Goal: Task Accomplishment & Management: Use online tool/utility

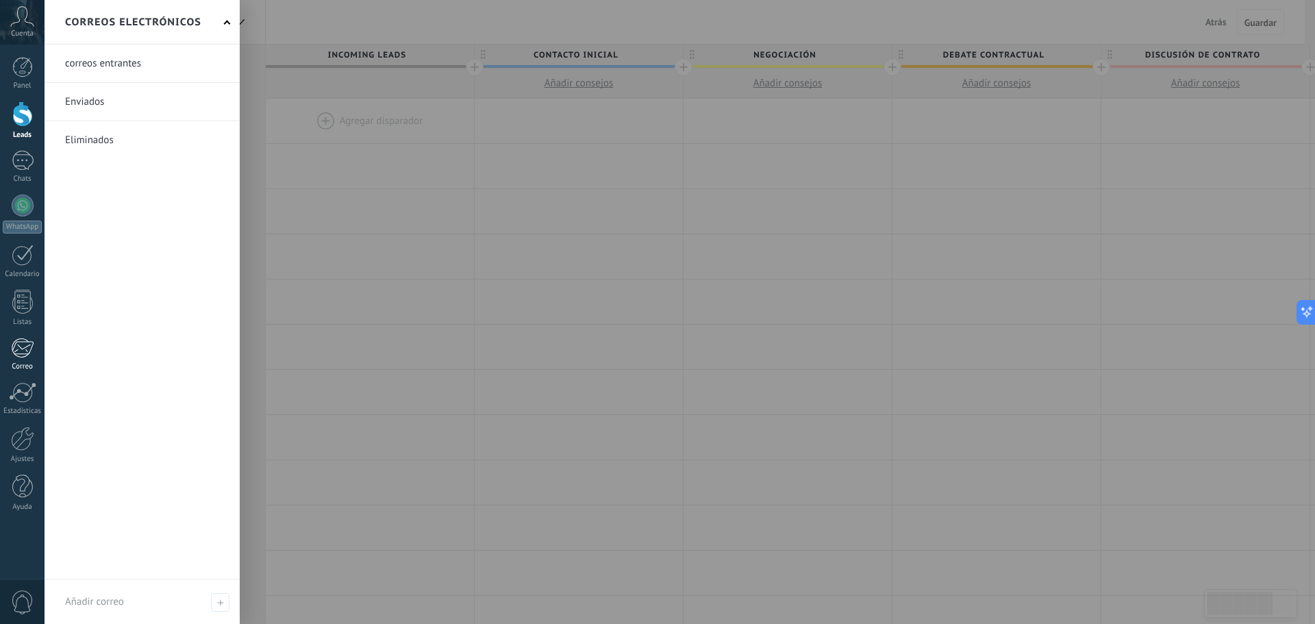
click at [17, 356] on div at bounding box center [22, 348] width 23 height 21
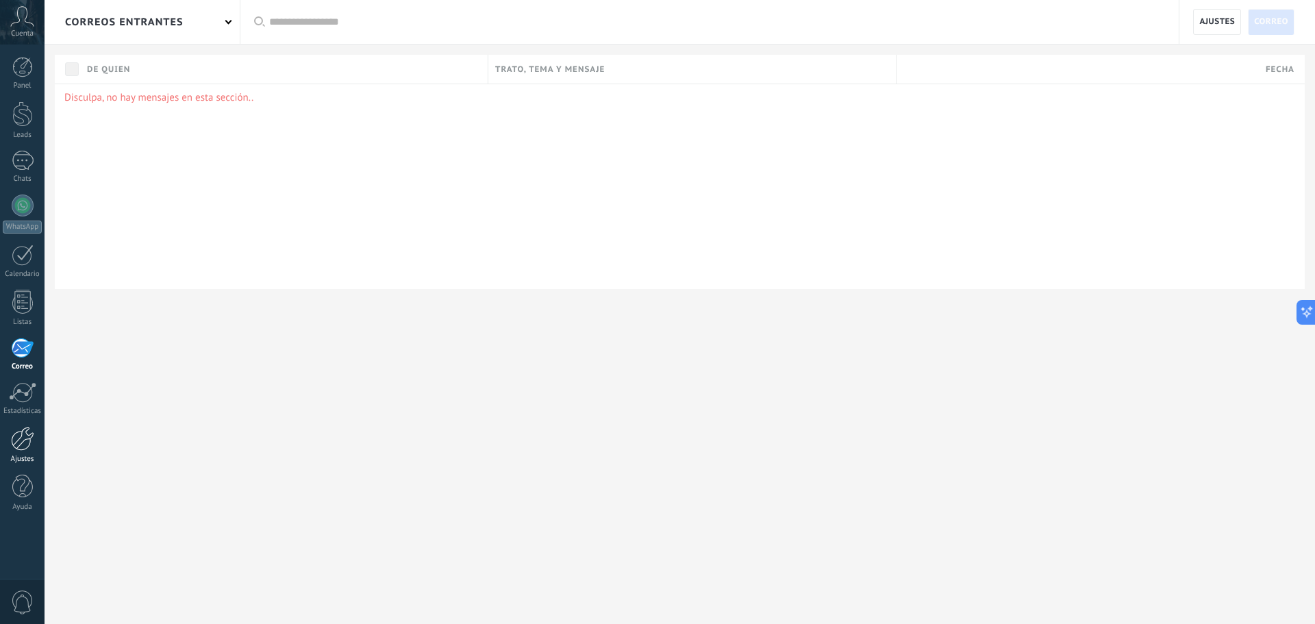
click at [25, 431] on div at bounding box center [22, 439] width 23 height 24
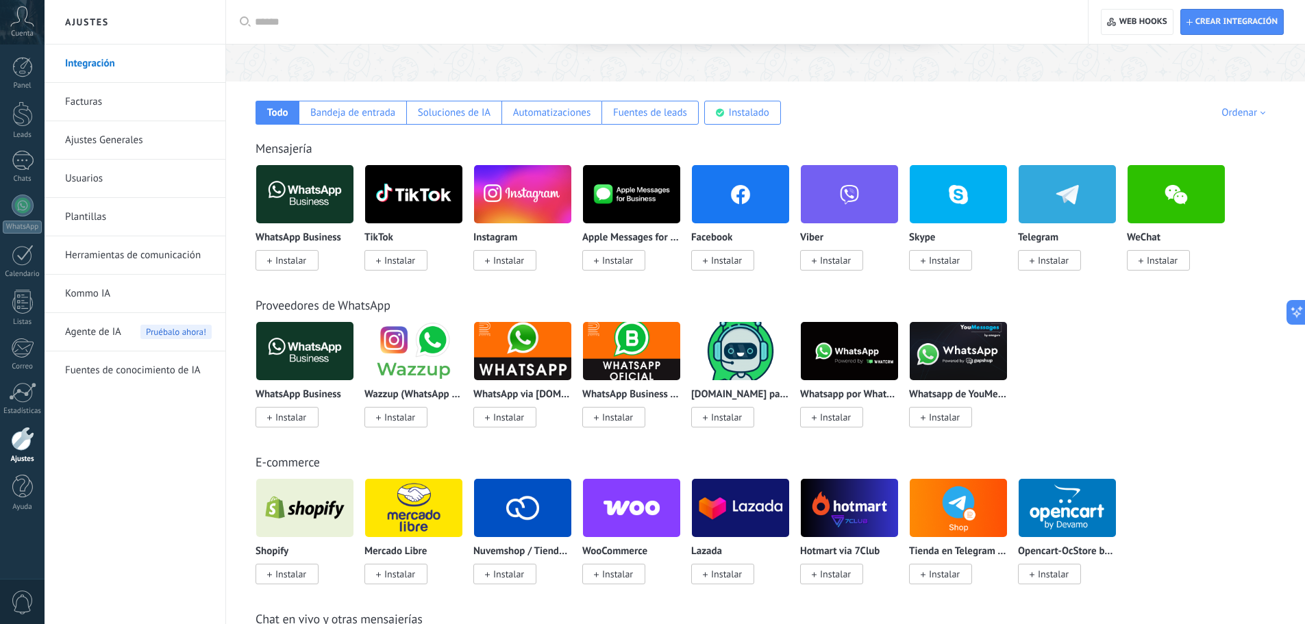
scroll to position [206, 0]
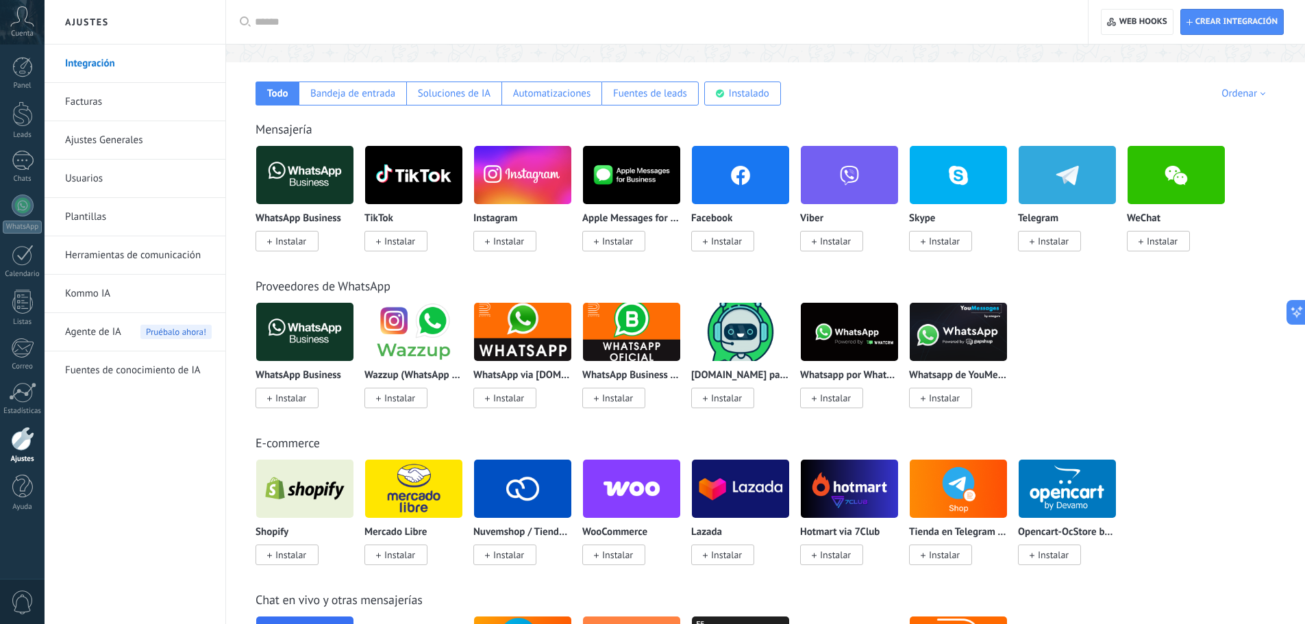
click at [427, 177] on img at bounding box center [413, 175] width 97 height 66
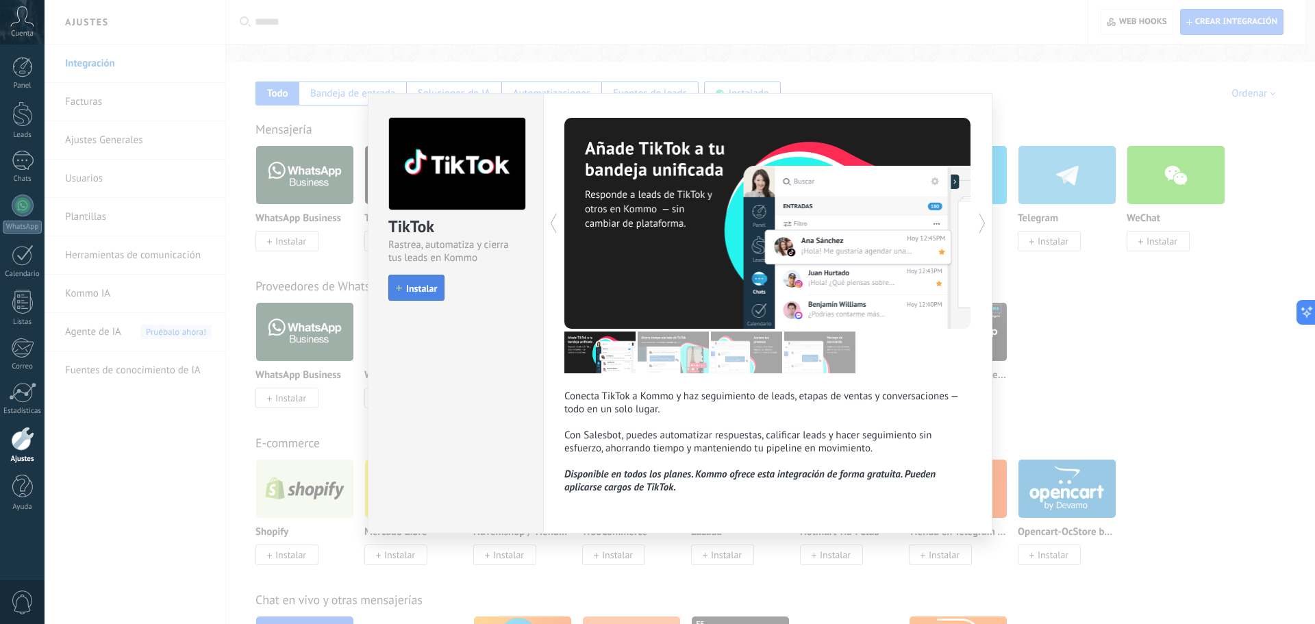
click at [430, 286] on span "Instalar" at bounding box center [421, 289] width 31 height 10
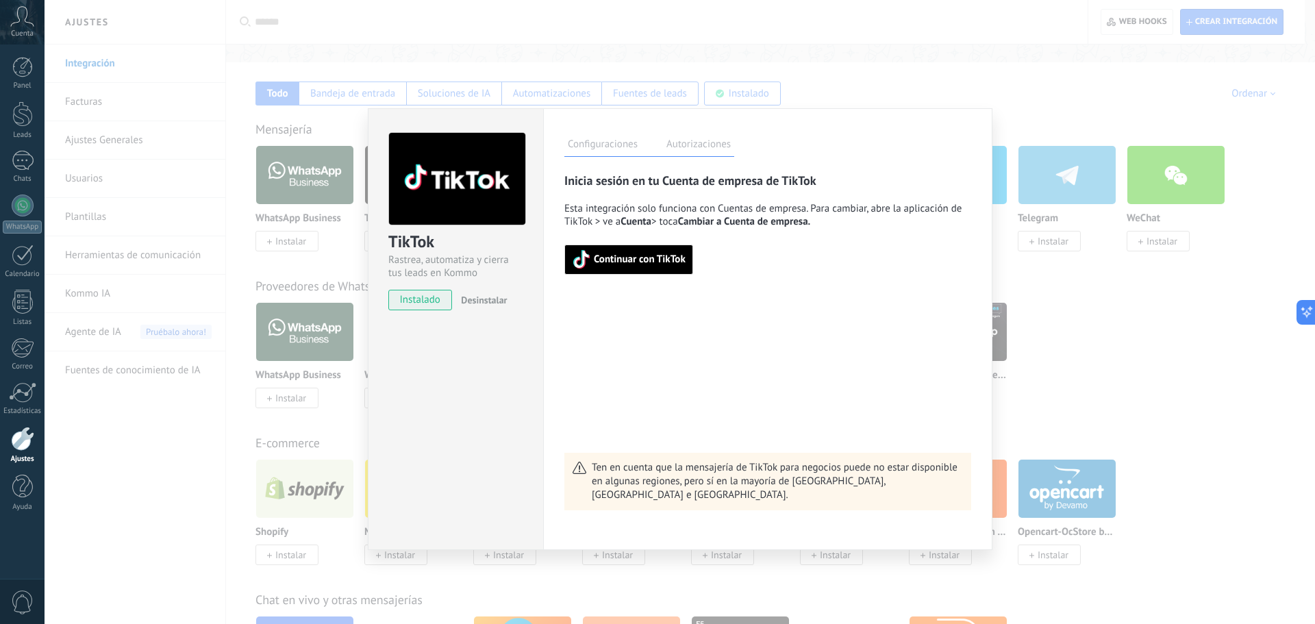
click at [608, 268] on span "Continuar con TikTok" at bounding box center [629, 259] width 114 height 19
click at [514, 451] on div "TikTok Rastrea, automatiza y cierra tus leads en Kommo instalado Desinstalar" at bounding box center [455, 329] width 175 height 442
click at [497, 303] on span "Desinstalar" at bounding box center [484, 300] width 46 height 12
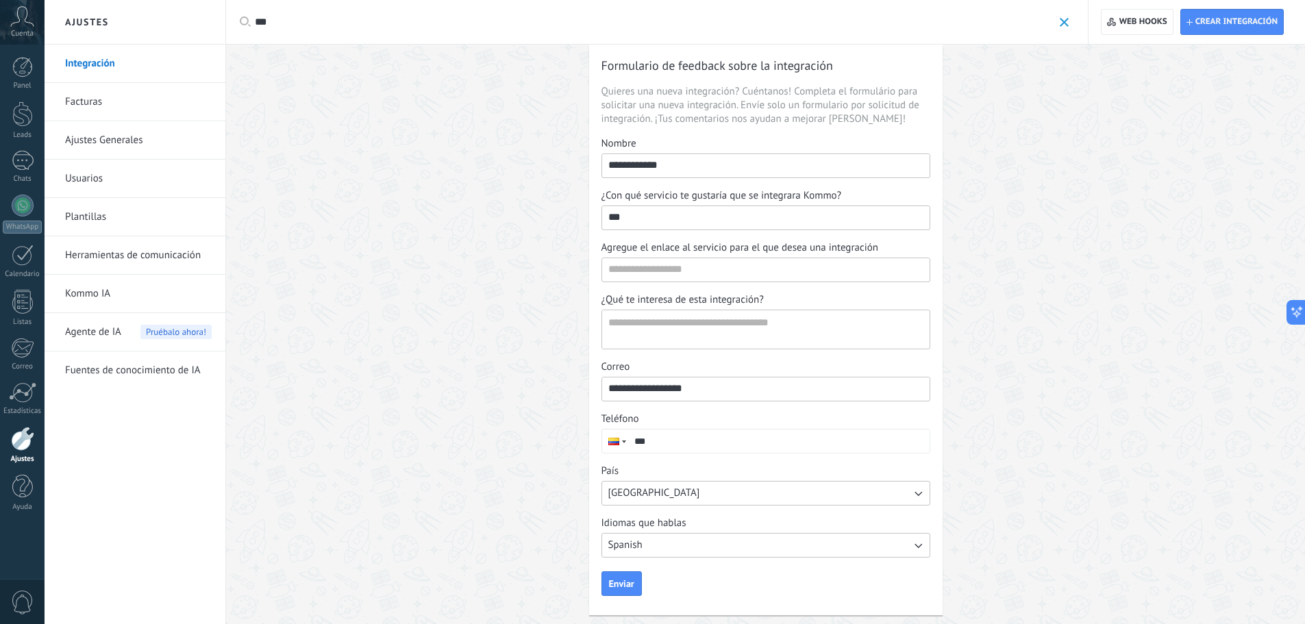
scroll to position [32, 0]
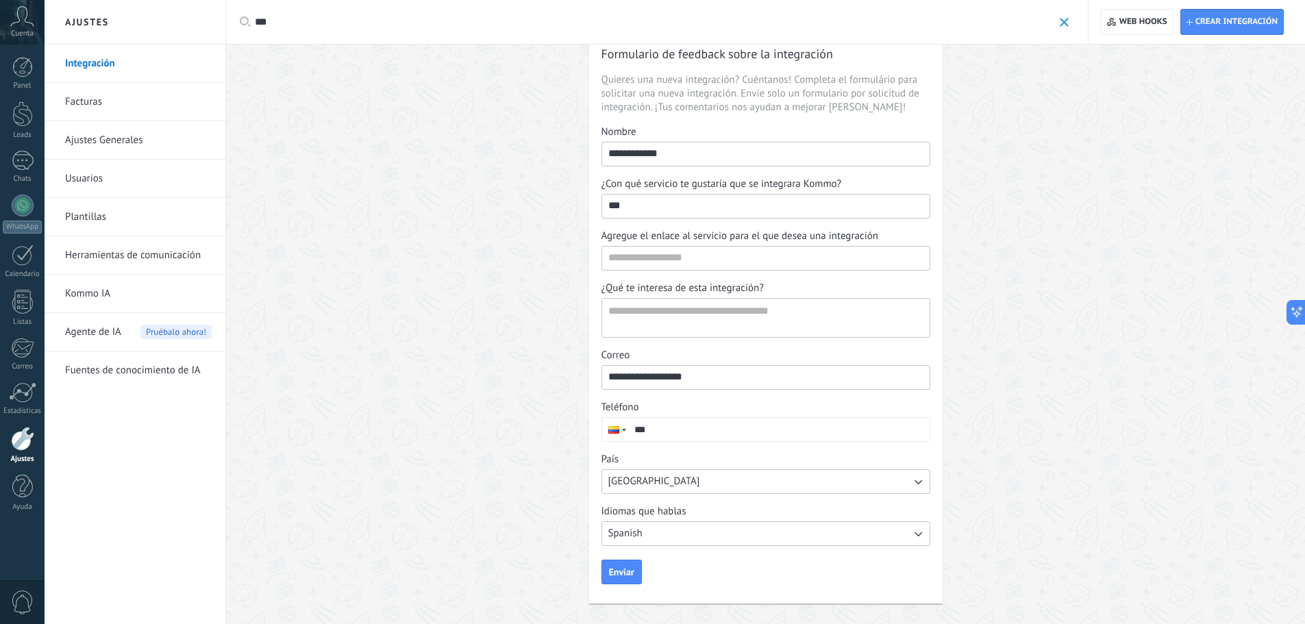
type input "***"
click at [27, 27] on div "Cuenta" at bounding box center [22, 22] width 45 height 45
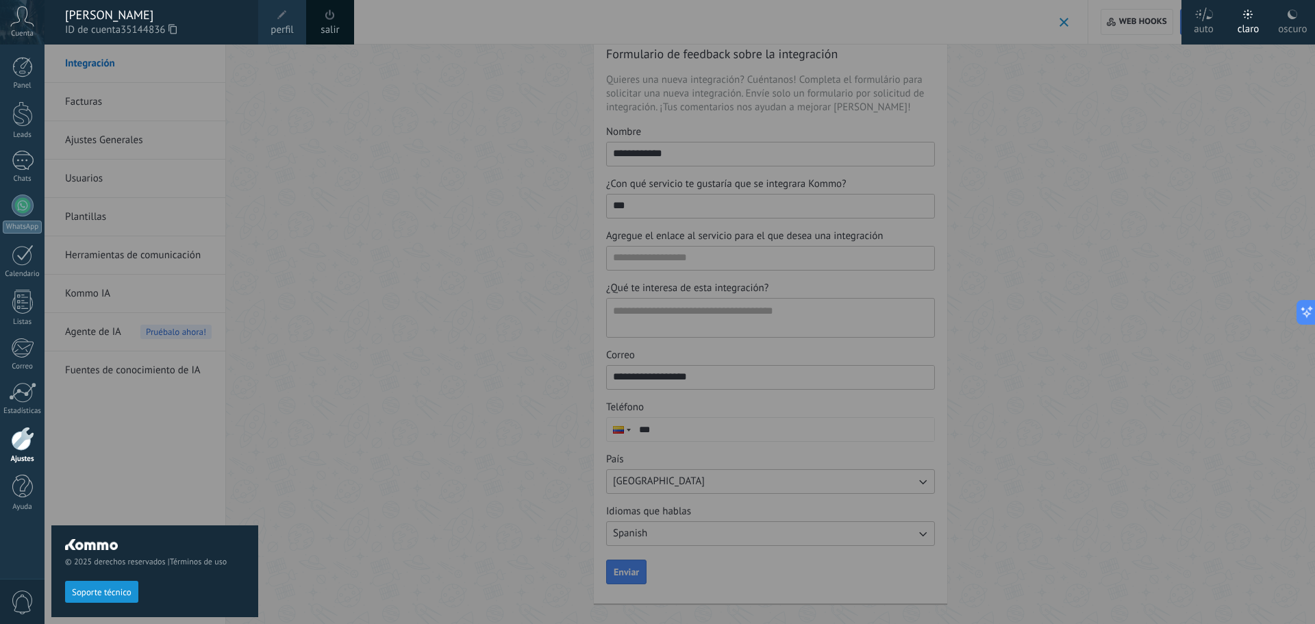
click at [281, 155] on div at bounding box center [702, 312] width 1315 height 624
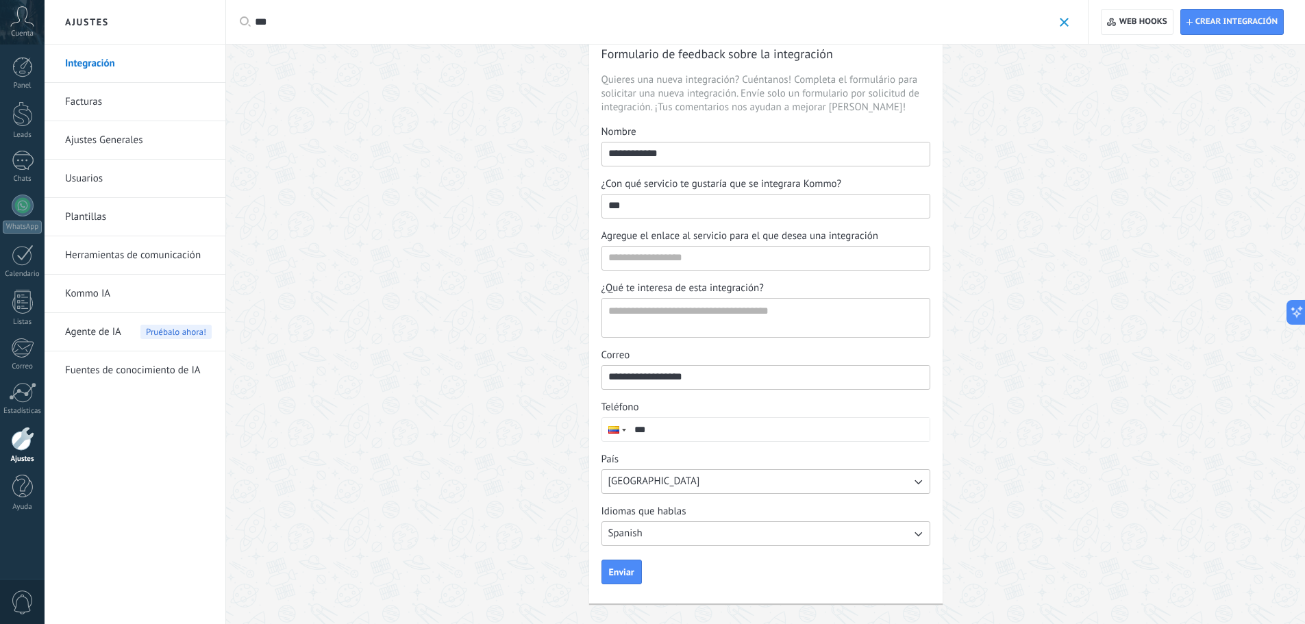
click at [282, 155] on div "**********" at bounding box center [765, 318] width 1079 height 612
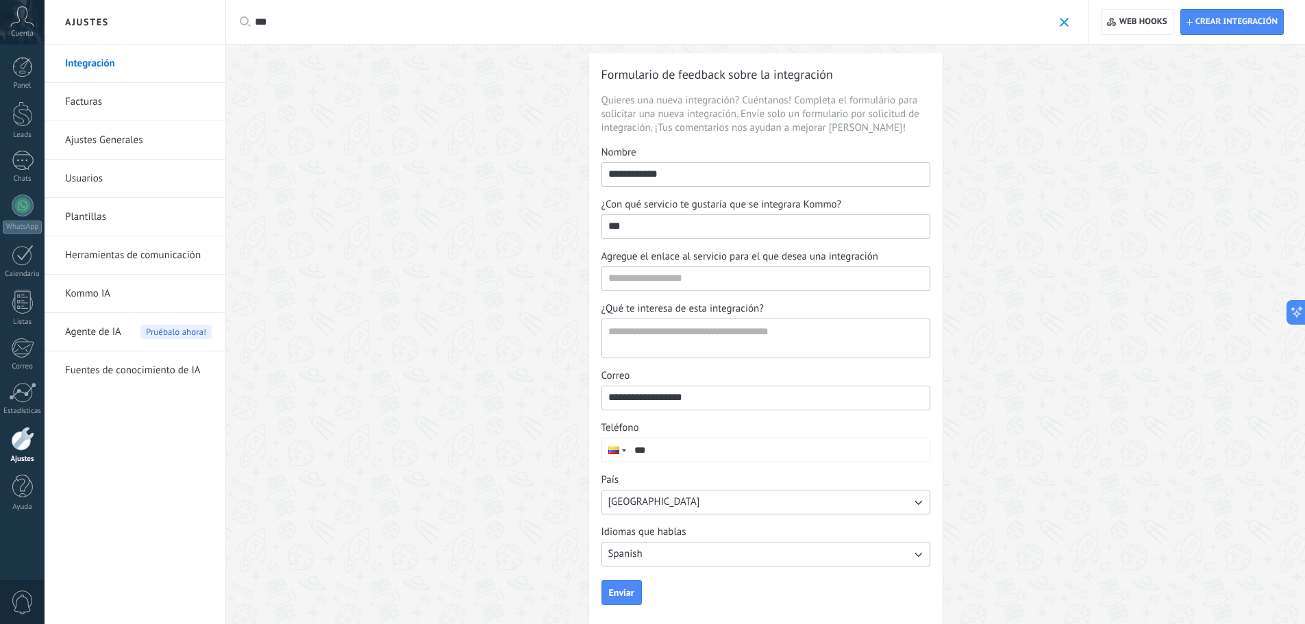
scroll to position [0, 0]
